Goal: Task Accomplishment & Management: Use online tool/utility

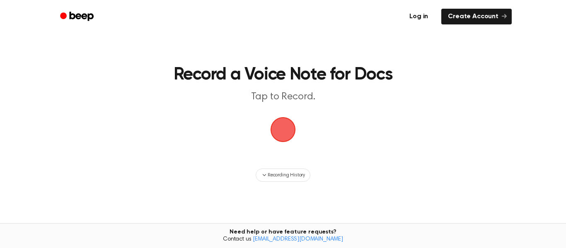
click at [421, 12] on link "Log in" at bounding box center [418, 16] width 35 height 19
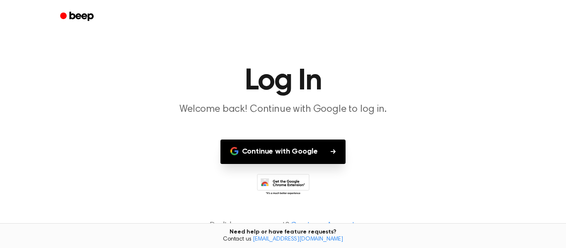
click at [294, 148] on button "Continue with Google" at bounding box center [284, 152] width 126 height 24
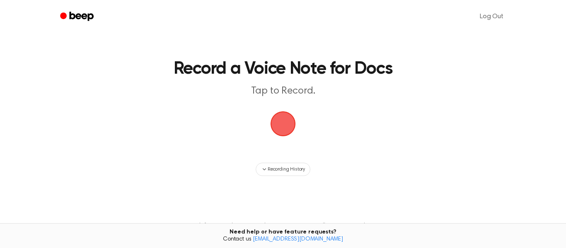
scroll to position [6, 0]
click at [289, 171] on span "Recording History" at bounding box center [286, 168] width 37 height 7
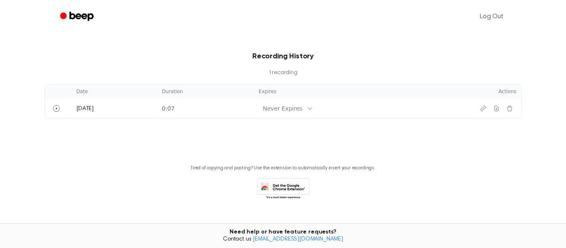
scroll to position [155, 0]
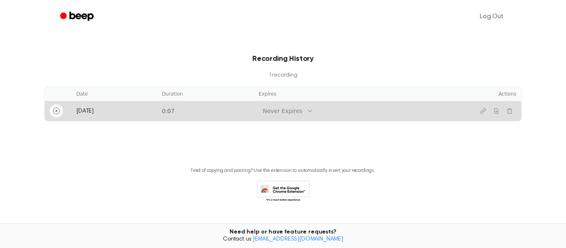
click at [56, 111] on icon "Play" at bounding box center [56, 111] width 7 height 7
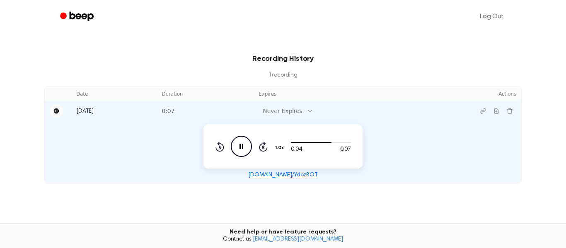
click at [243, 146] on icon "Pause Audio" at bounding box center [241, 146] width 21 height 21
